Goal: Task Accomplishment & Management: Manage account settings

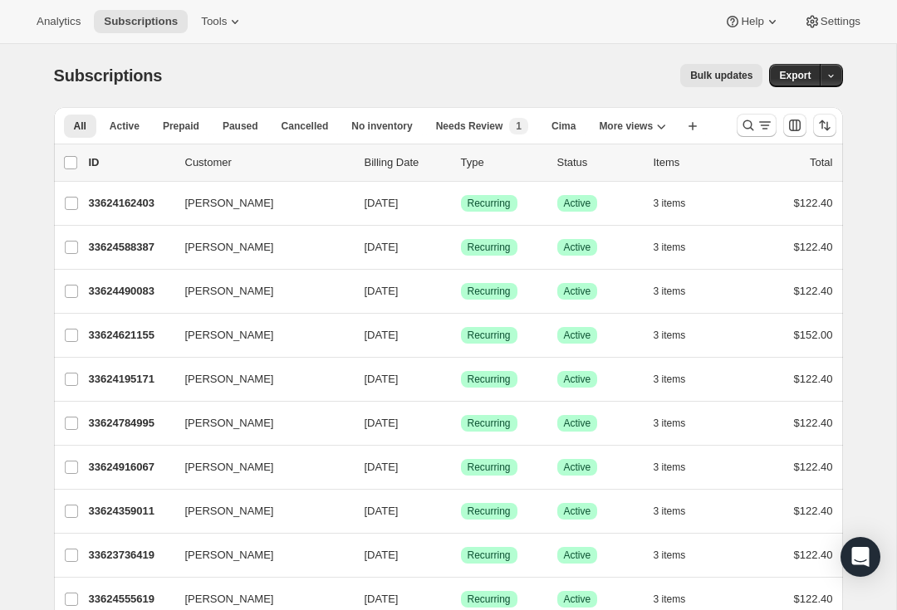
click at [752, 127] on icon "Search and filter results" at bounding box center [748, 125] width 17 height 17
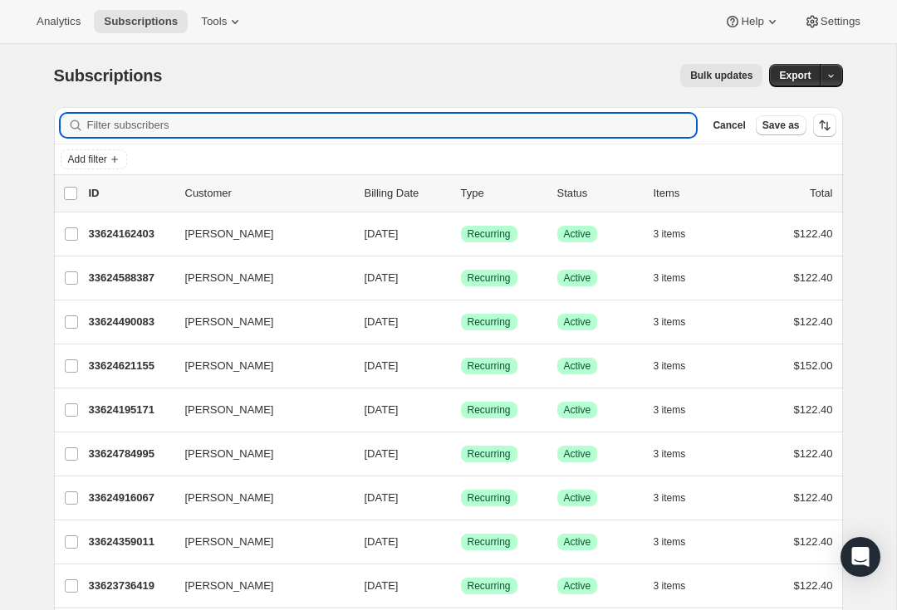
click at [148, 124] on input "Filter subscribers" at bounding box center [392, 125] width 610 height 23
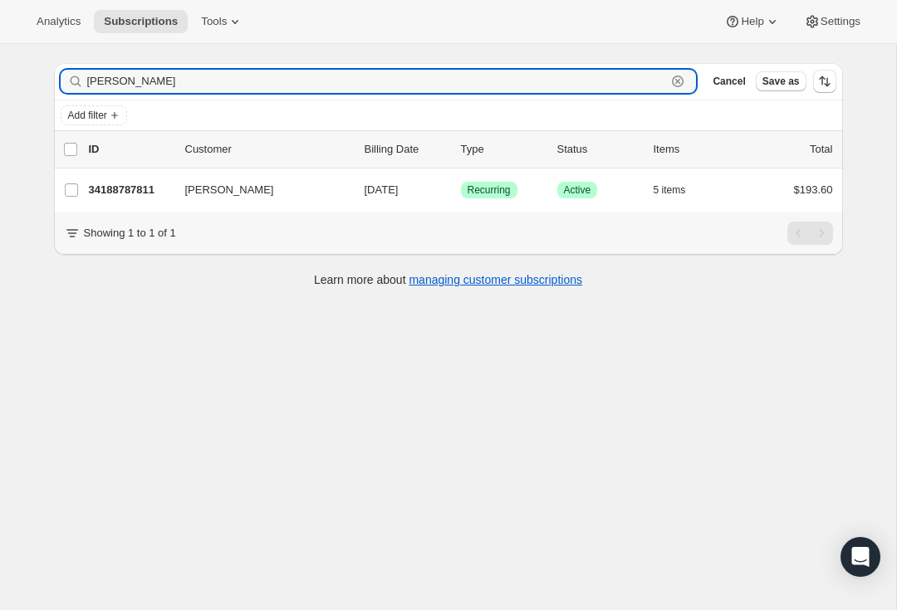
scroll to position [44, 0]
type input "[PERSON_NAME]"
click at [120, 181] on div "34188787811 [PERSON_NAME] [DATE] Success Recurring Success Active 5 items $193.…" at bounding box center [461, 190] width 744 height 23
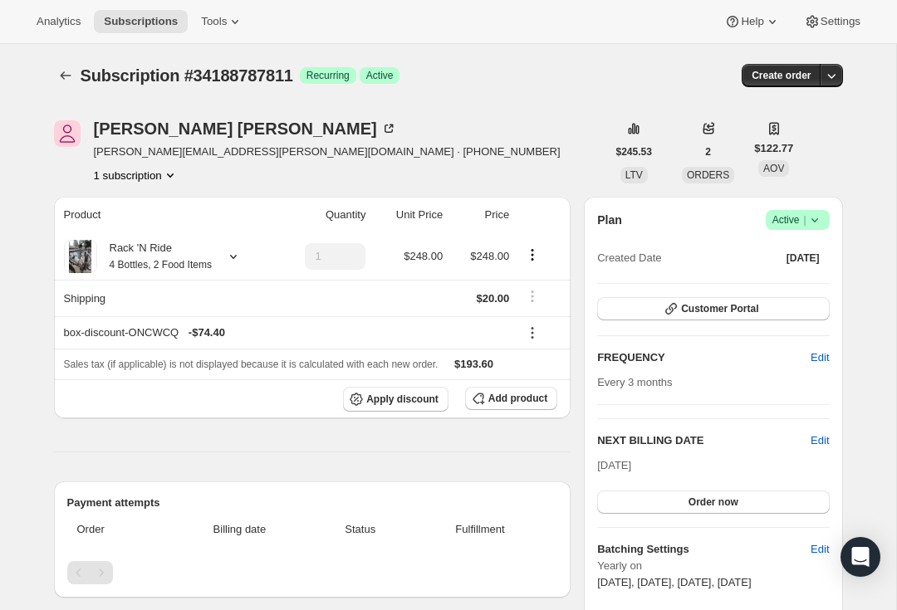
click at [242, 264] on icon at bounding box center [233, 256] width 17 height 17
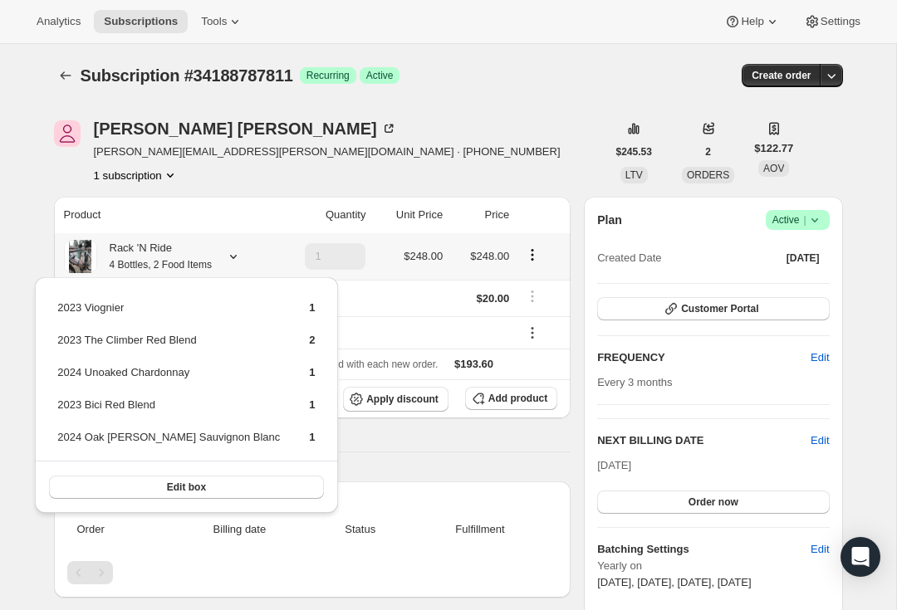
click at [215, 487] on button "Edit box" at bounding box center [186, 487] width 274 height 23
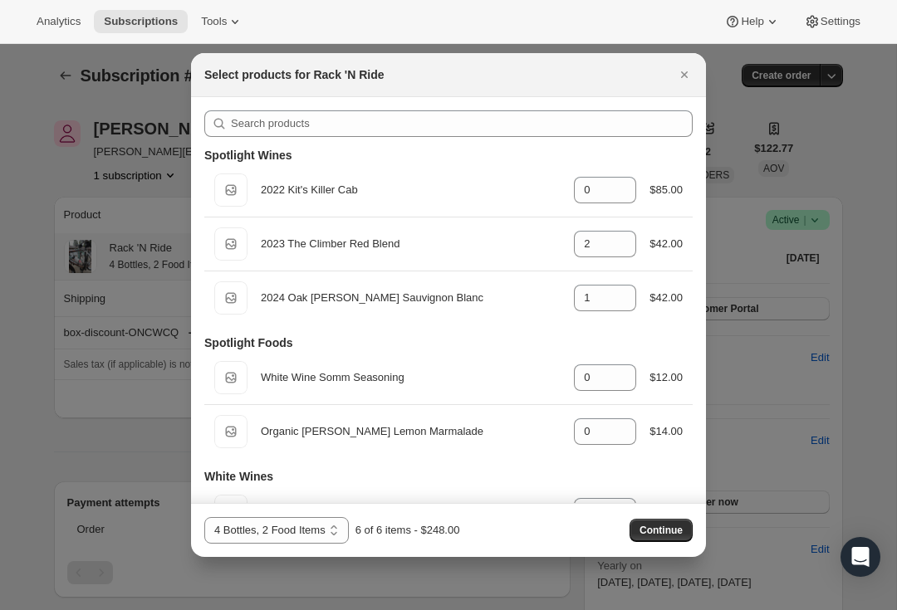
click at [680, 78] on icon "Close" at bounding box center [684, 74] width 17 height 17
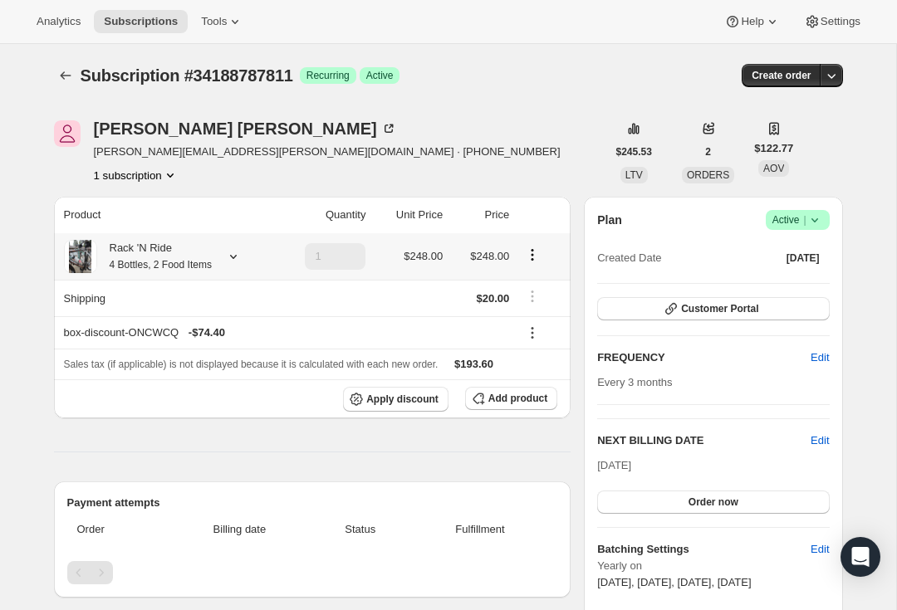
click at [229, 259] on div at bounding box center [229, 256] width 23 height 17
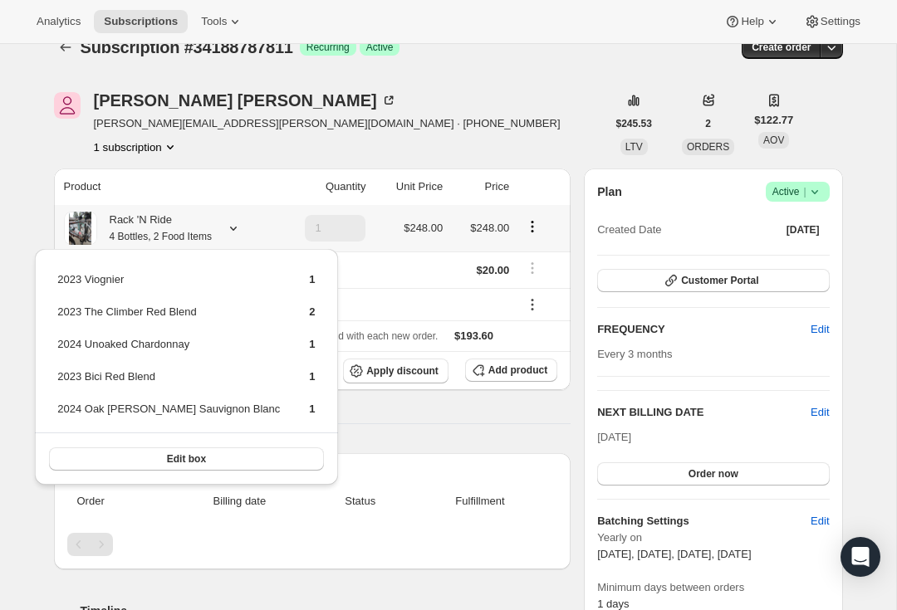
scroll to position [44, 0]
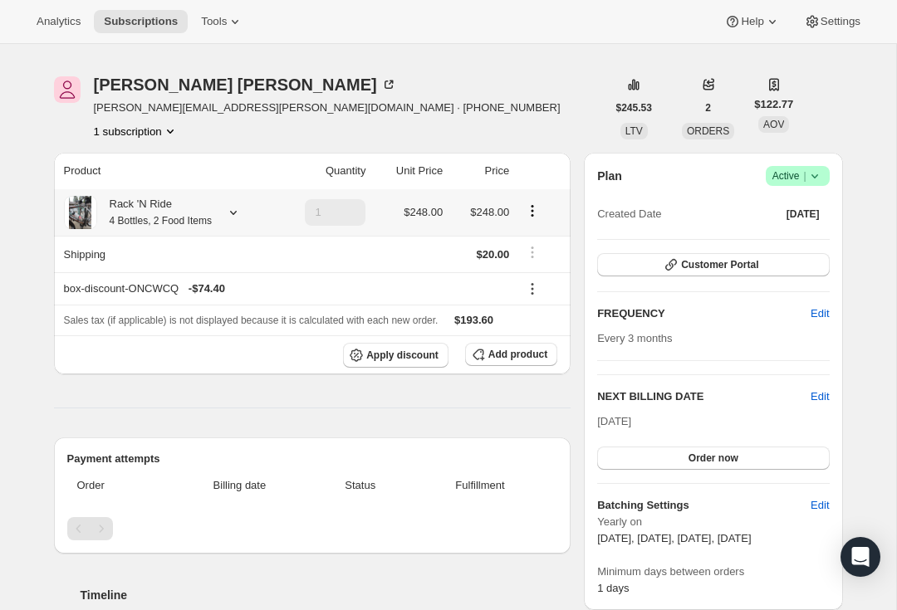
click at [242, 212] on icon at bounding box center [233, 212] width 17 height 17
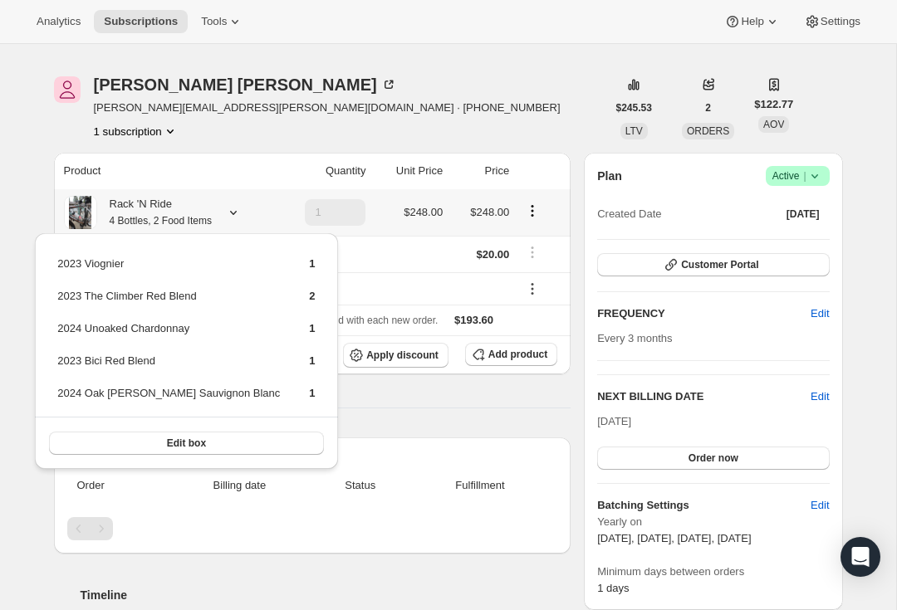
scroll to position [87, 0]
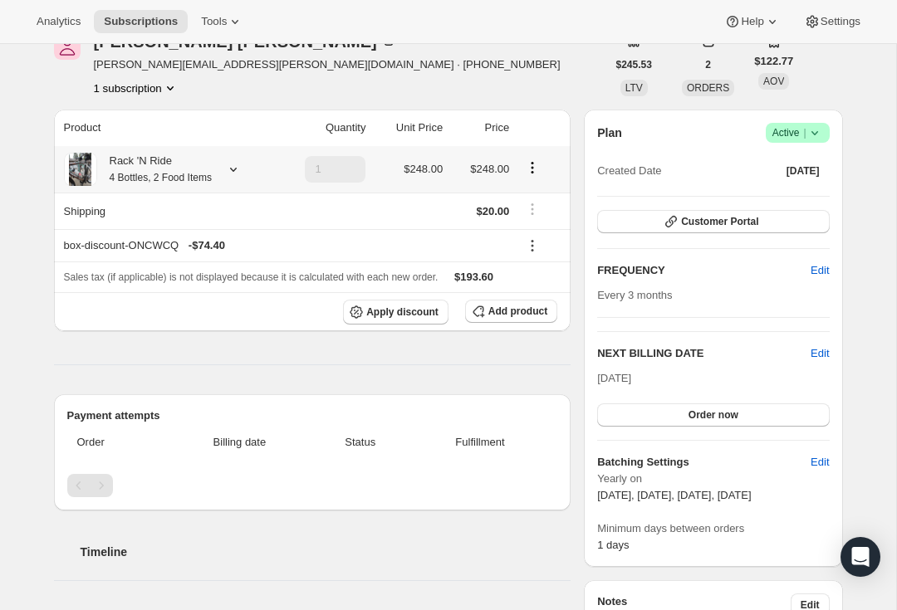
click at [175, 184] on div "Rack 'N Ride 4 Bottles, 2 Food Items" at bounding box center [154, 169] width 115 height 33
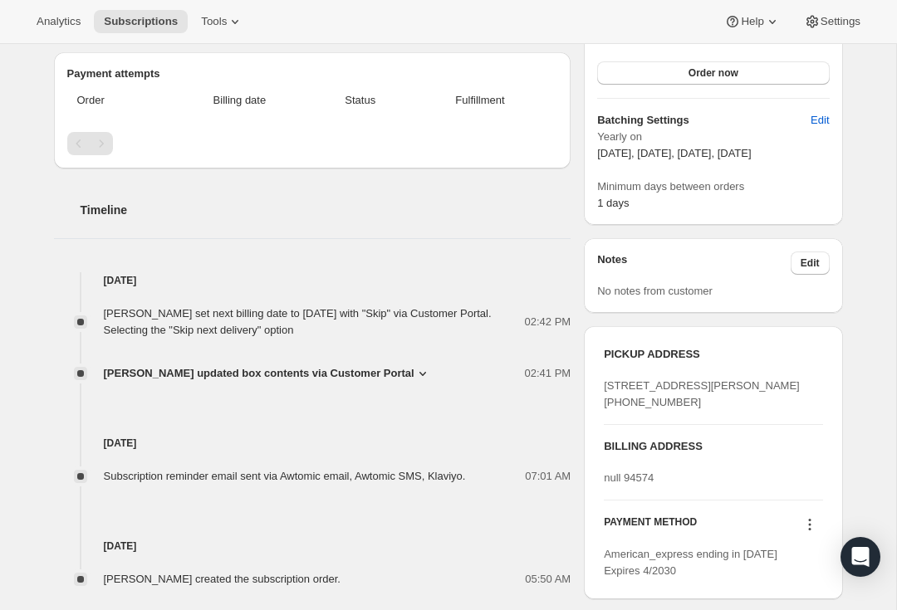
scroll to position [437, 0]
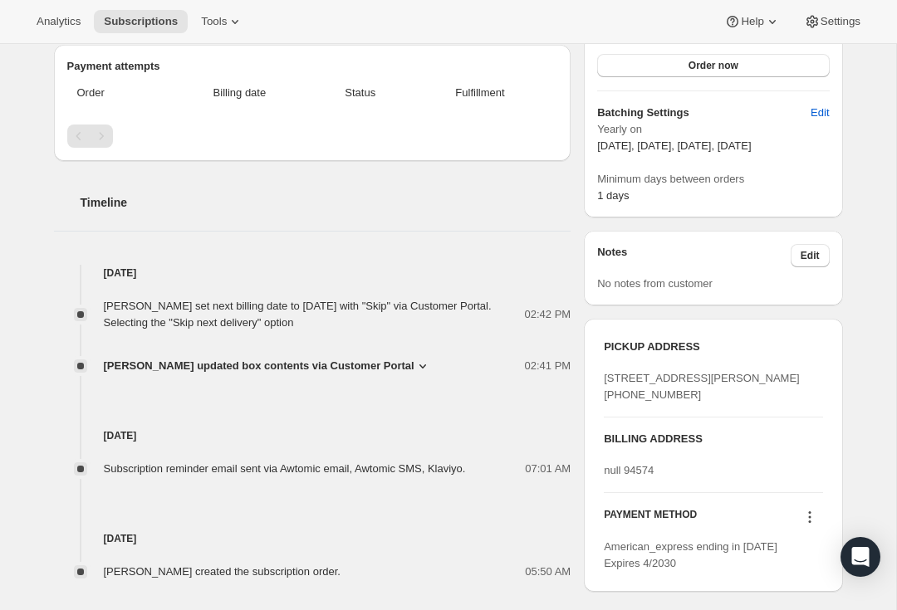
click at [414, 358] on icon at bounding box center [422, 366] width 17 height 17
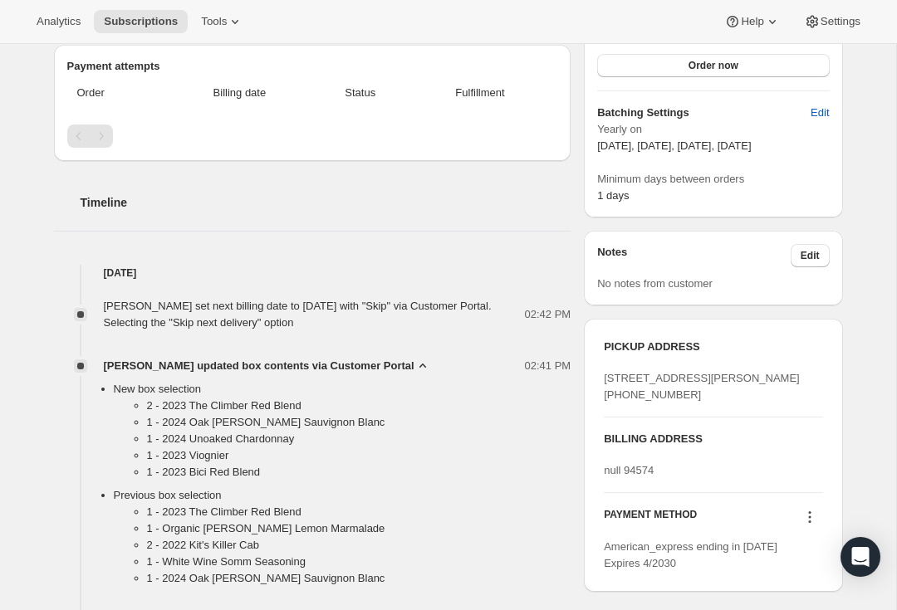
click at [372, 371] on span "[PERSON_NAME] updated box contents via Customer Portal" at bounding box center [259, 366] width 311 height 17
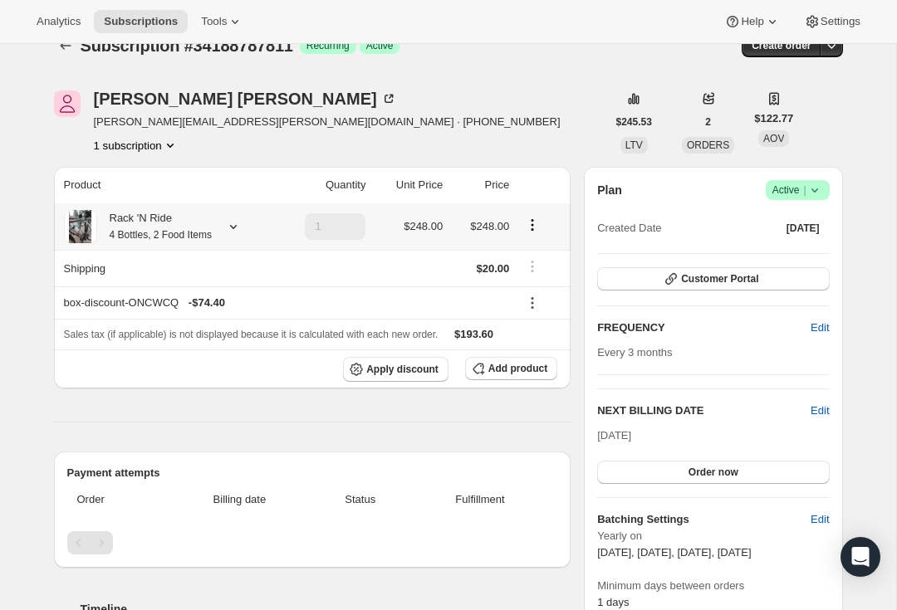
scroll to position [29, 0]
